Goal: Task Accomplishment & Management: Manage account settings

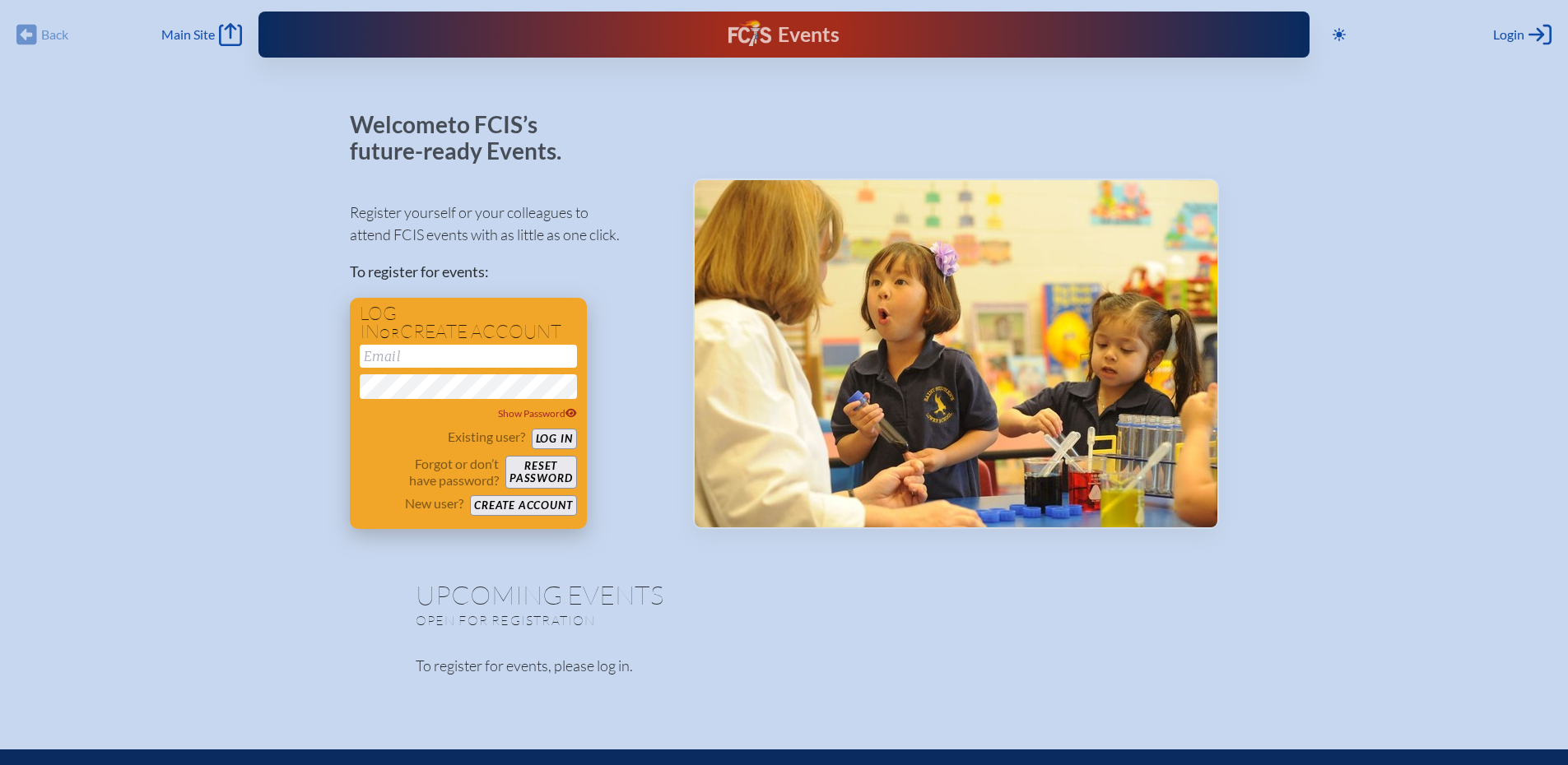
type input "[EMAIL_ADDRESS][DOMAIN_NAME]"
click at [550, 438] on button "Log in" at bounding box center [553, 438] width 45 height 20
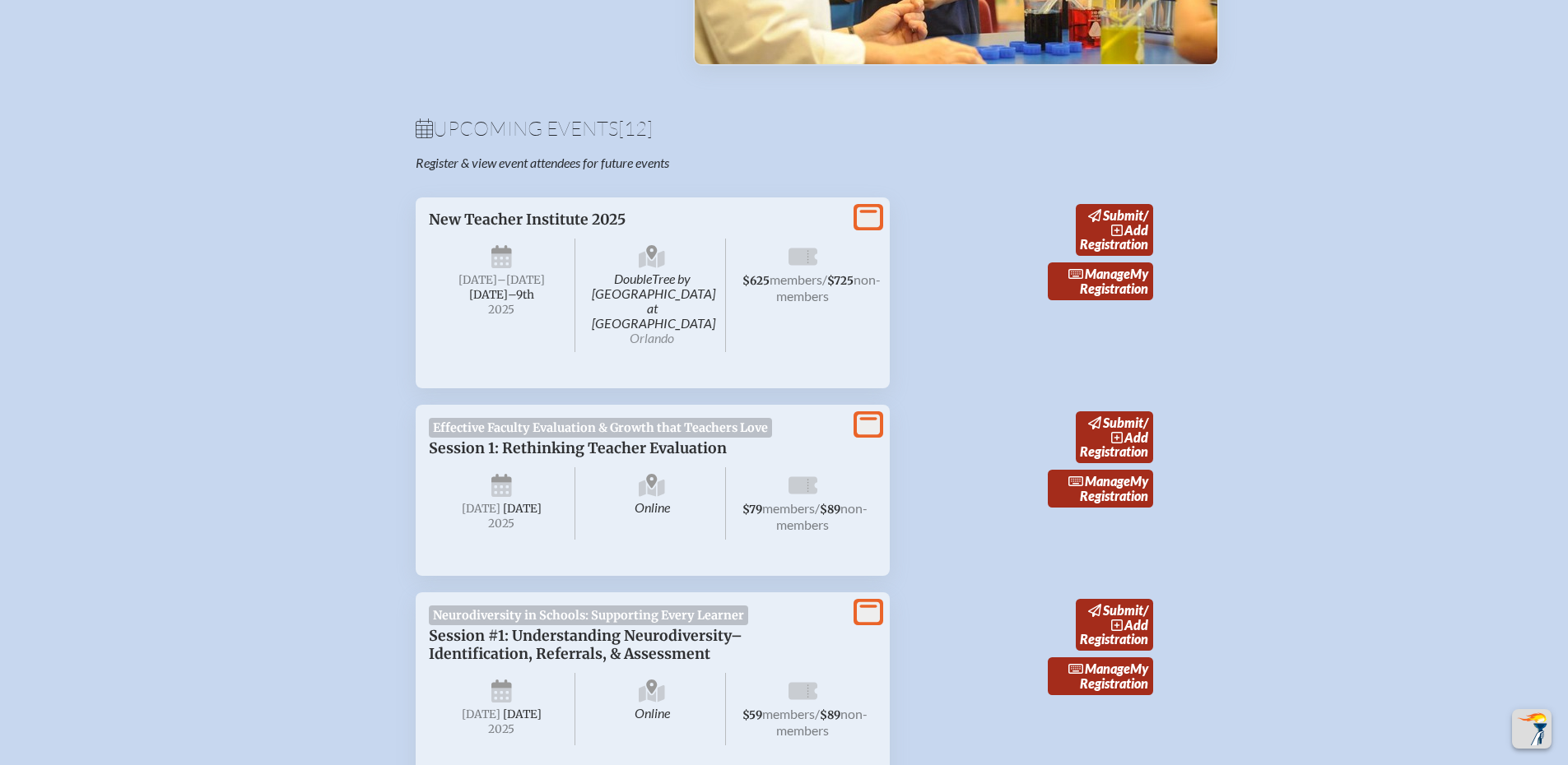
scroll to position [329, 0]
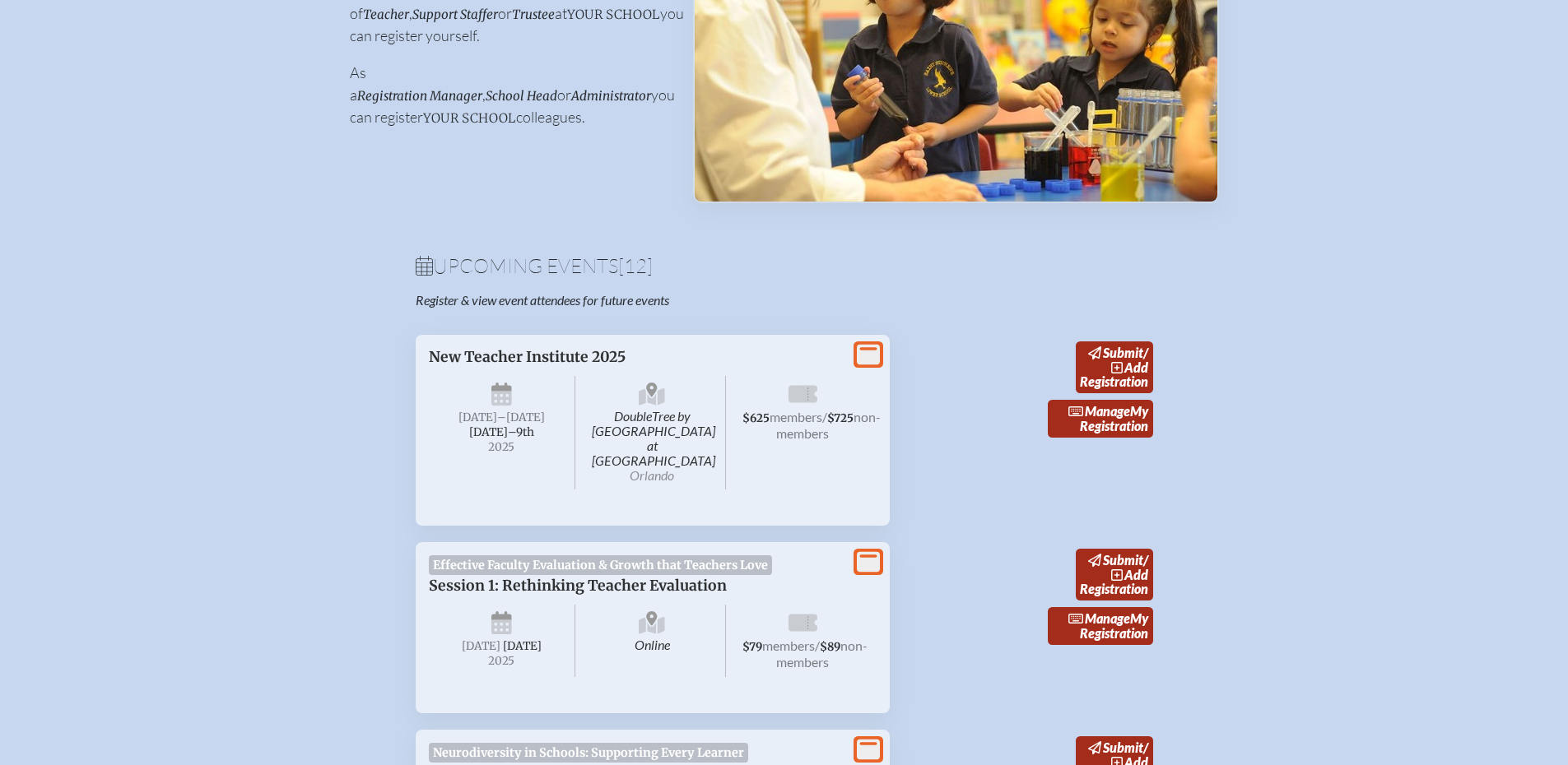
click at [608, 577] on p "Session 1: Rethinking Teacher Evaluation" at bounding box center [636, 586] width 415 height 18
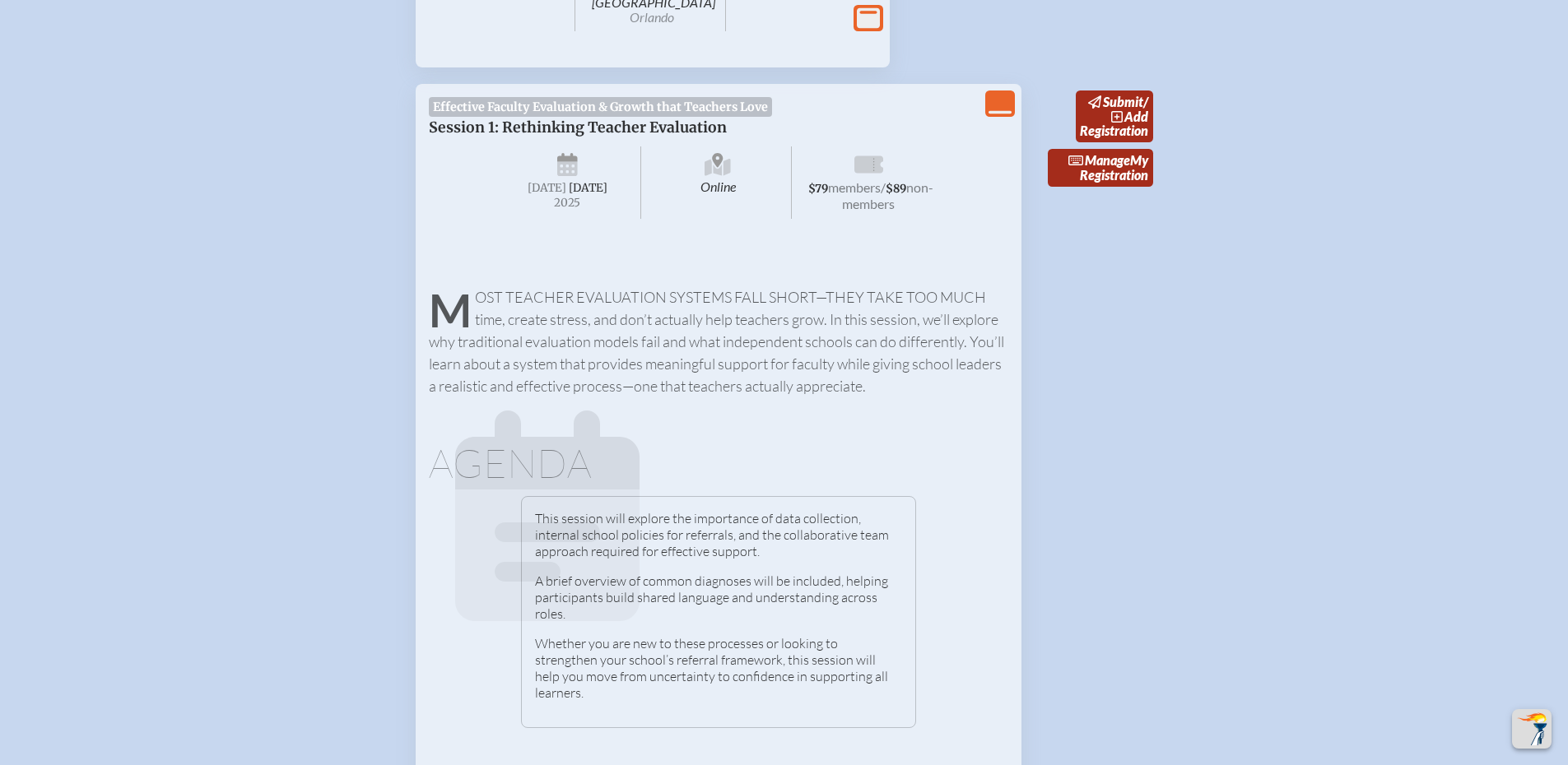
scroll to position [494, 0]
